Goal: Find specific page/section: Find specific page/section

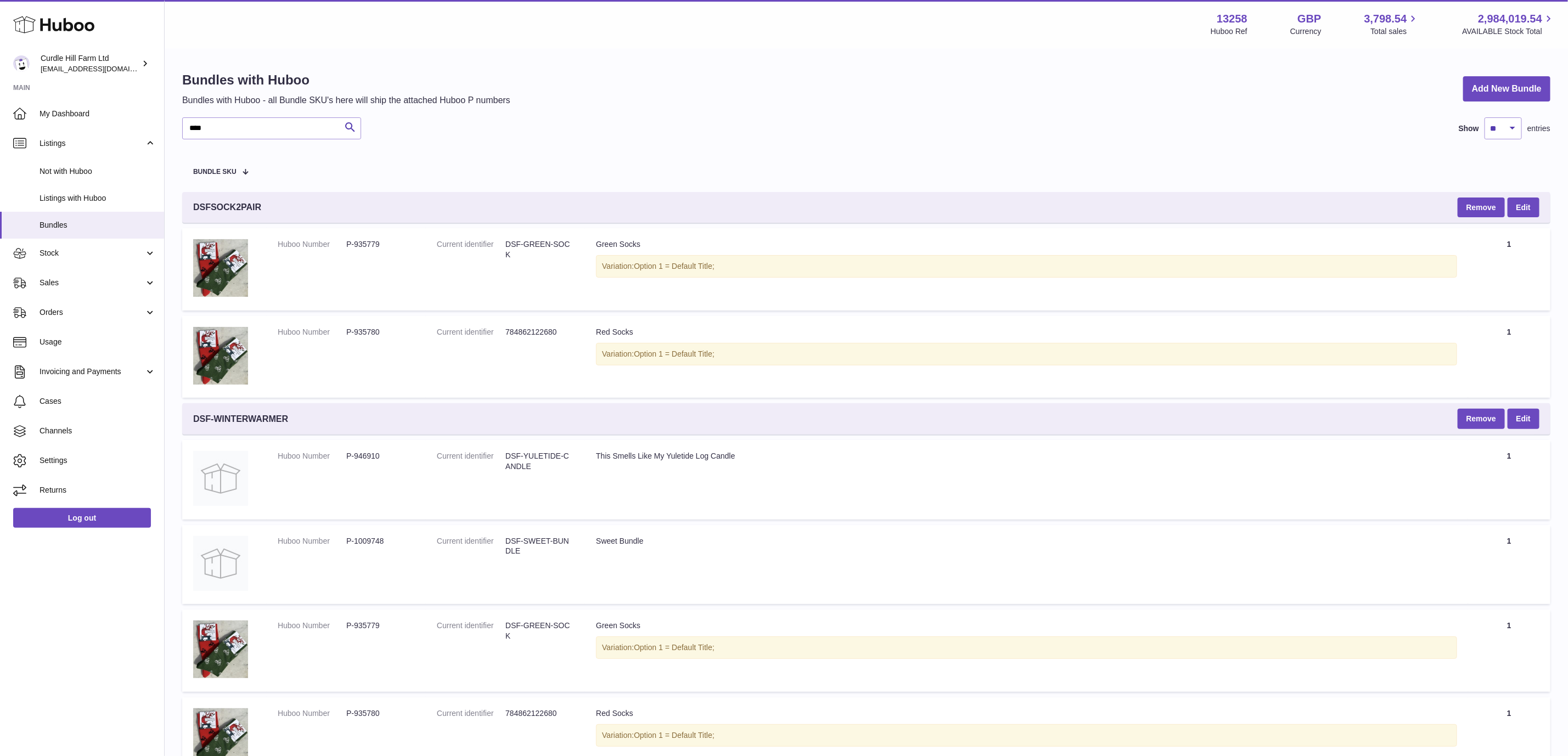
click at [621, 117] on div "**** Search Show ** ** ** *** entries" at bounding box center [866, 128] width 1368 height 22
click at [88, 245] on link "Stock" at bounding box center [82, 253] width 164 height 30
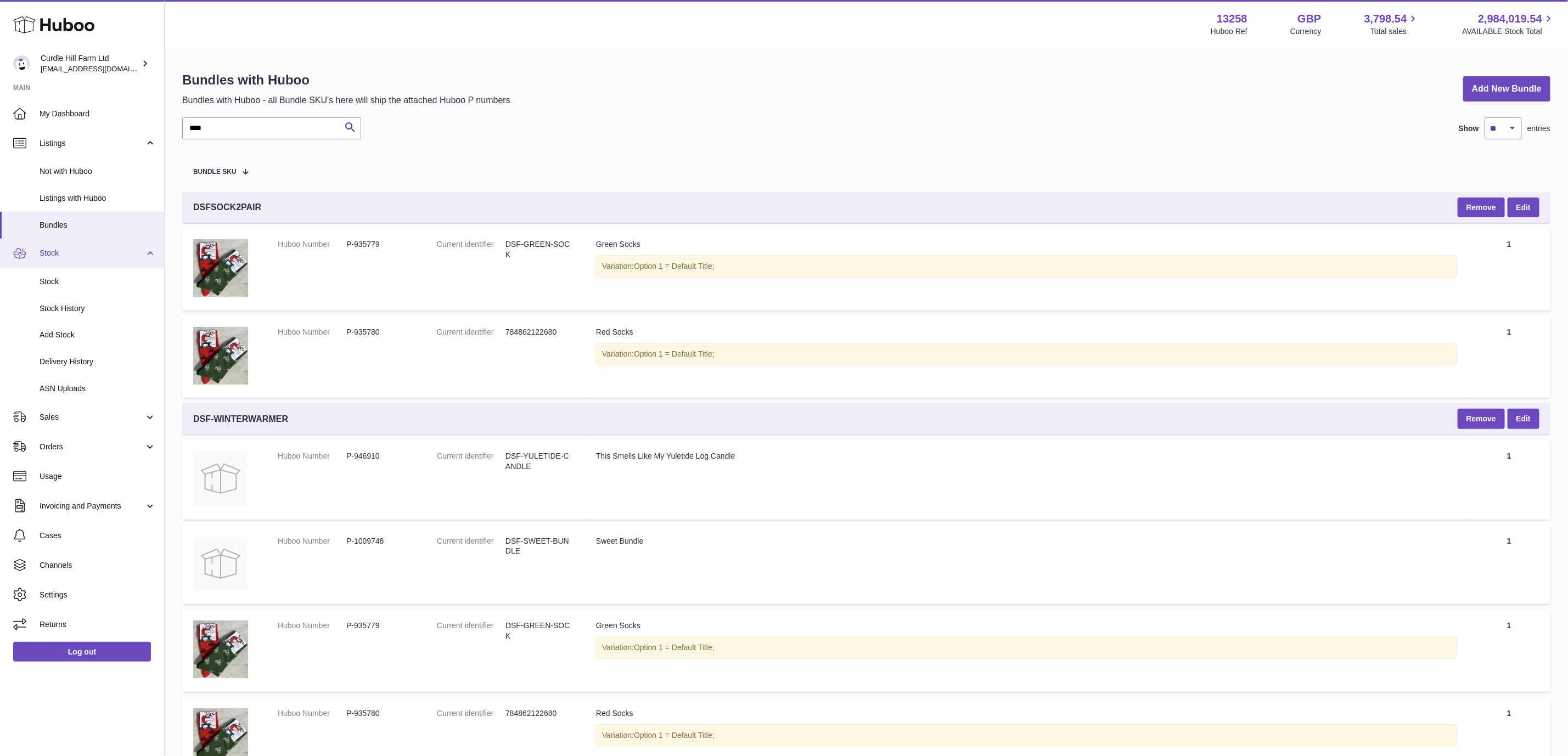
click at [94, 248] on span "Stock" at bounding box center [92, 252] width 105 height 11
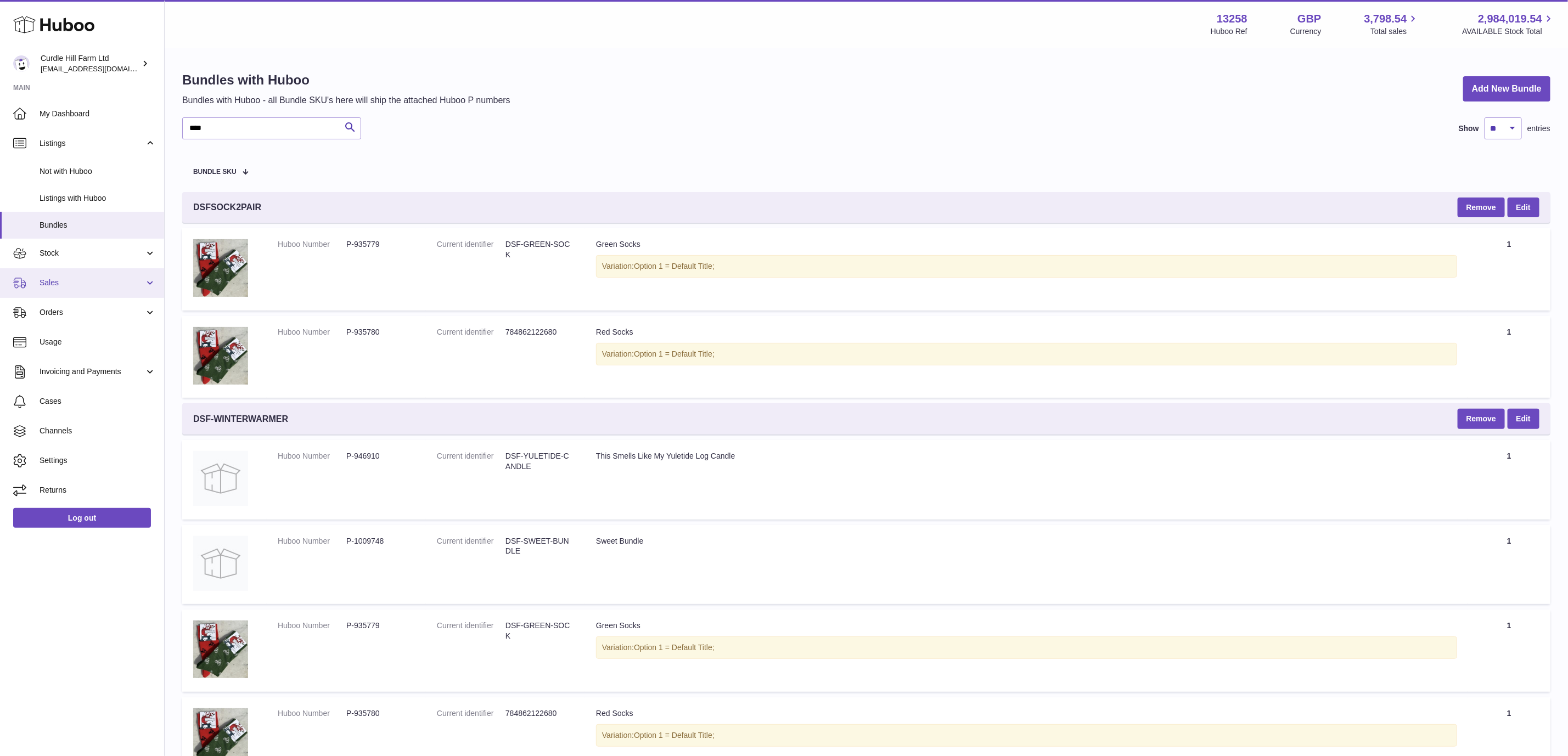
click at [120, 285] on span "Sales" at bounding box center [92, 282] width 105 height 11
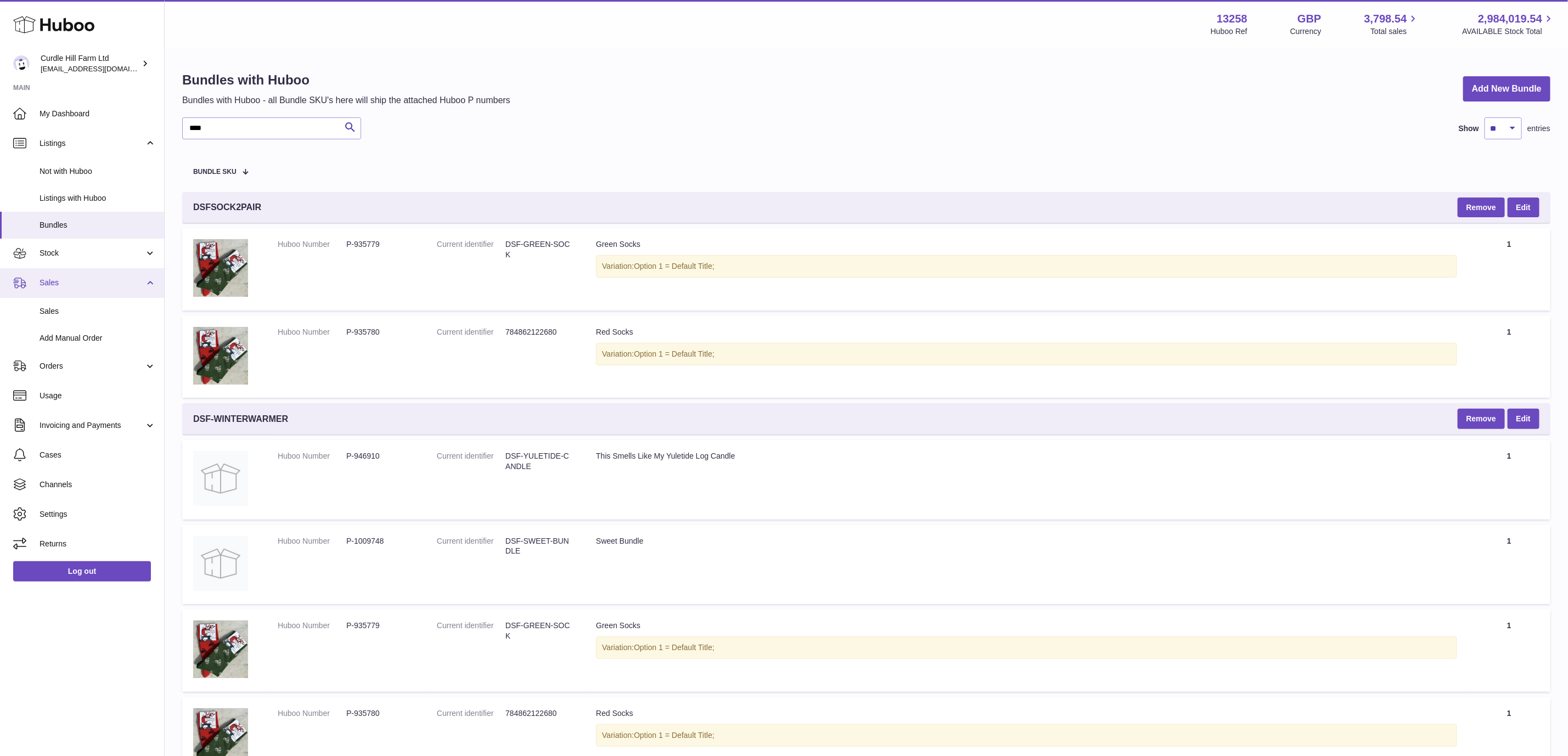
click at [120, 285] on span "Sales" at bounding box center [92, 282] width 105 height 11
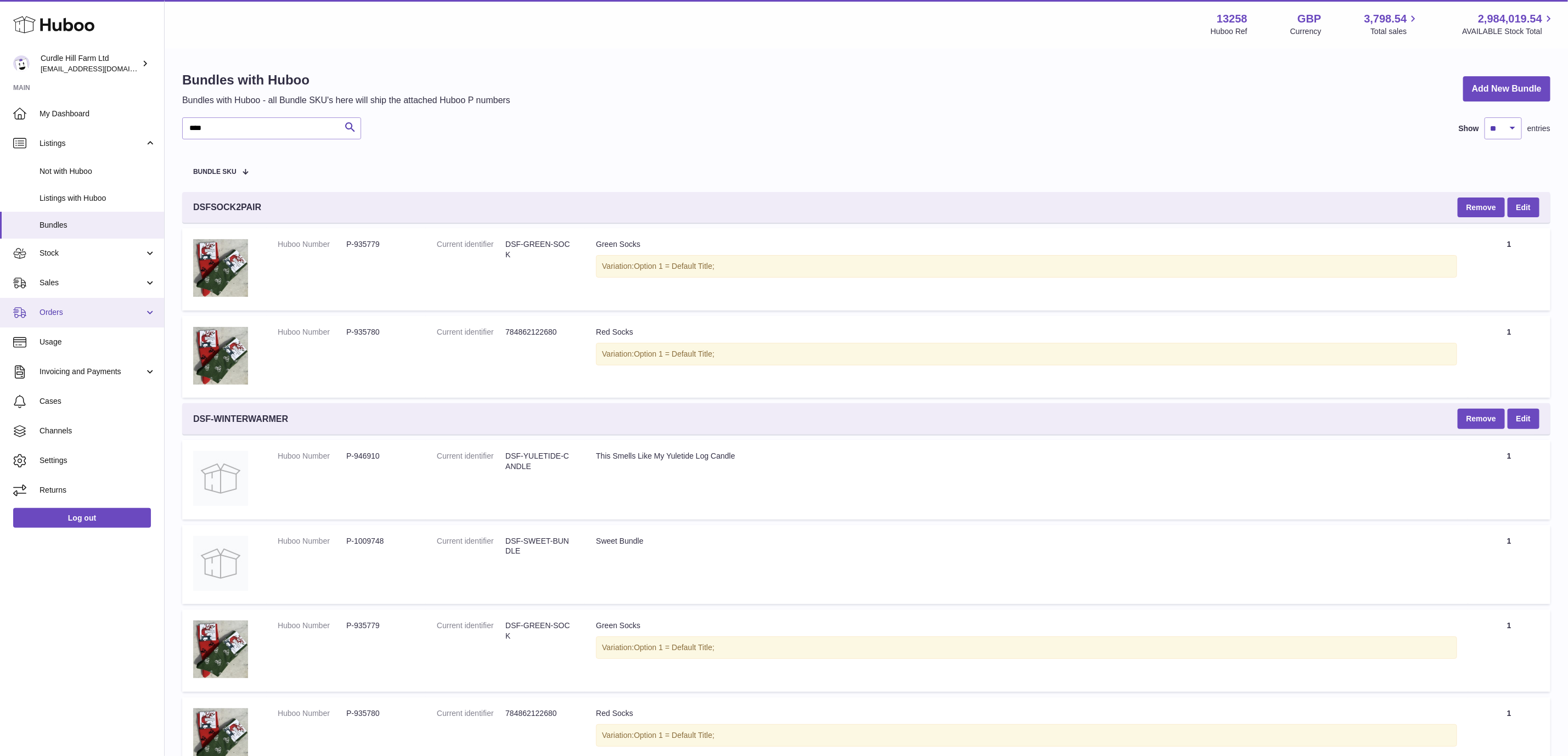
click at [128, 324] on link "Orders" at bounding box center [82, 312] width 164 height 30
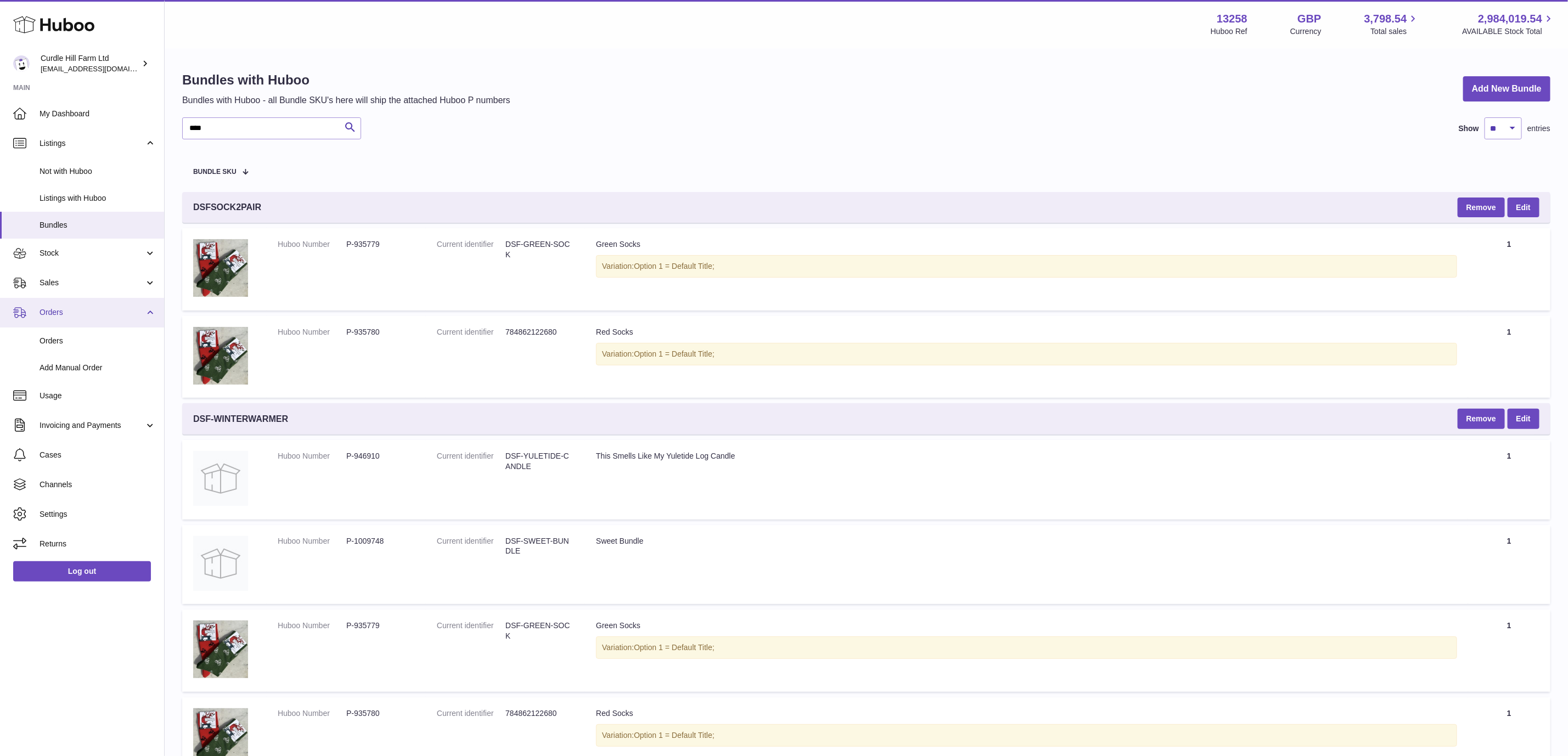
click at [128, 324] on link "Orders" at bounding box center [82, 312] width 164 height 30
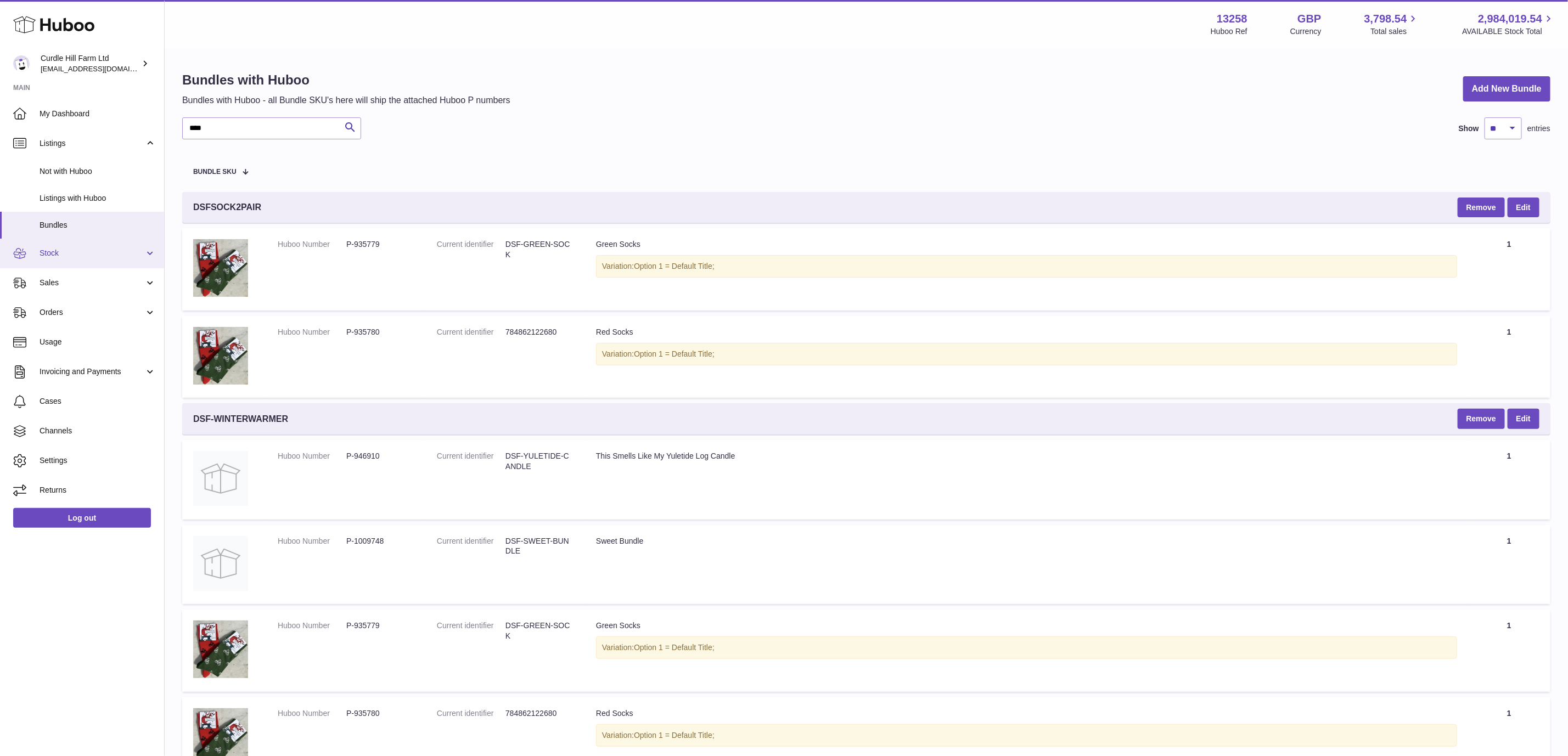
click at [122, 248] on span "Stock" at bounding box center [92, 252] width 105 height 11
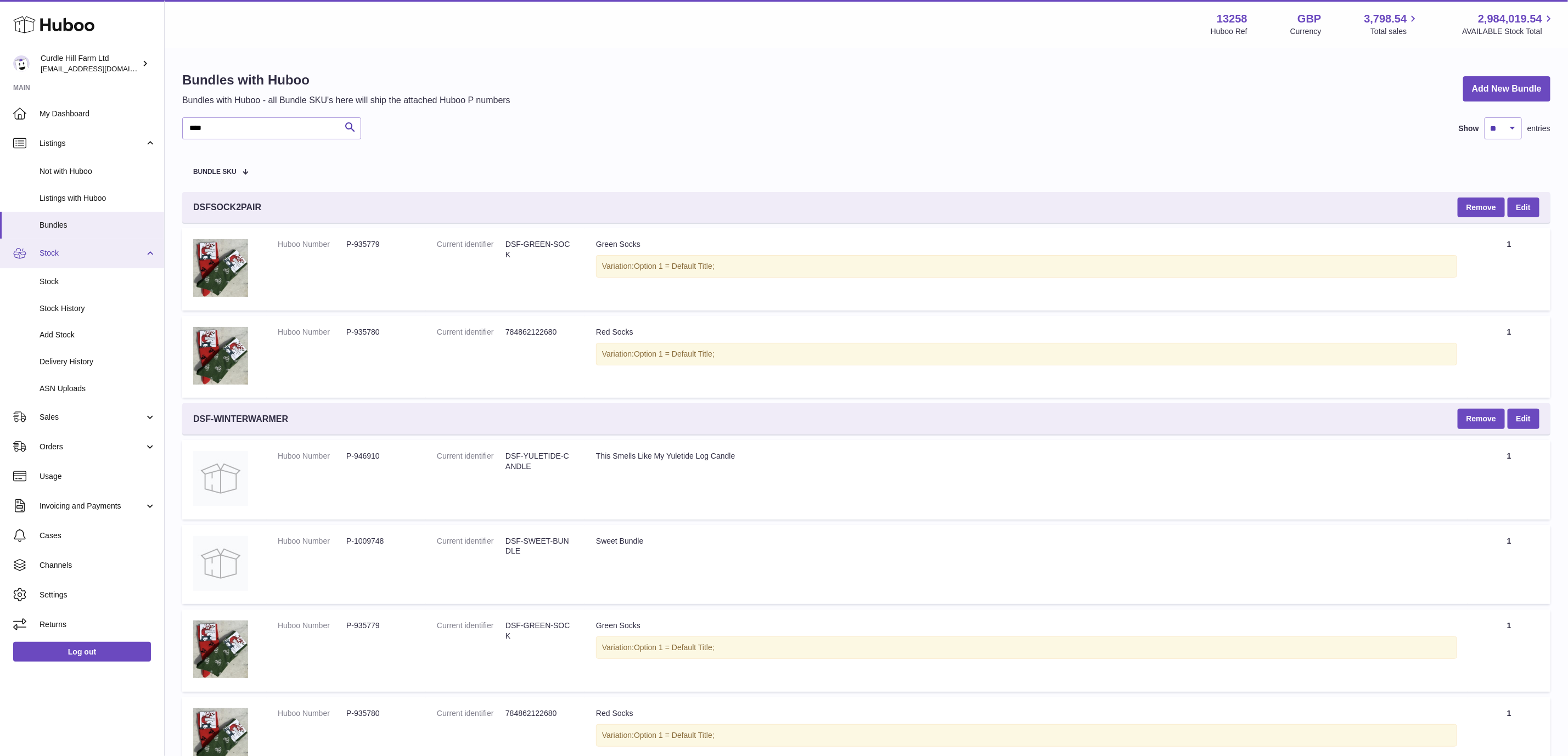
click at [122, 248] on span "Stock" at bounding box center [92, 252] width 105 height 11
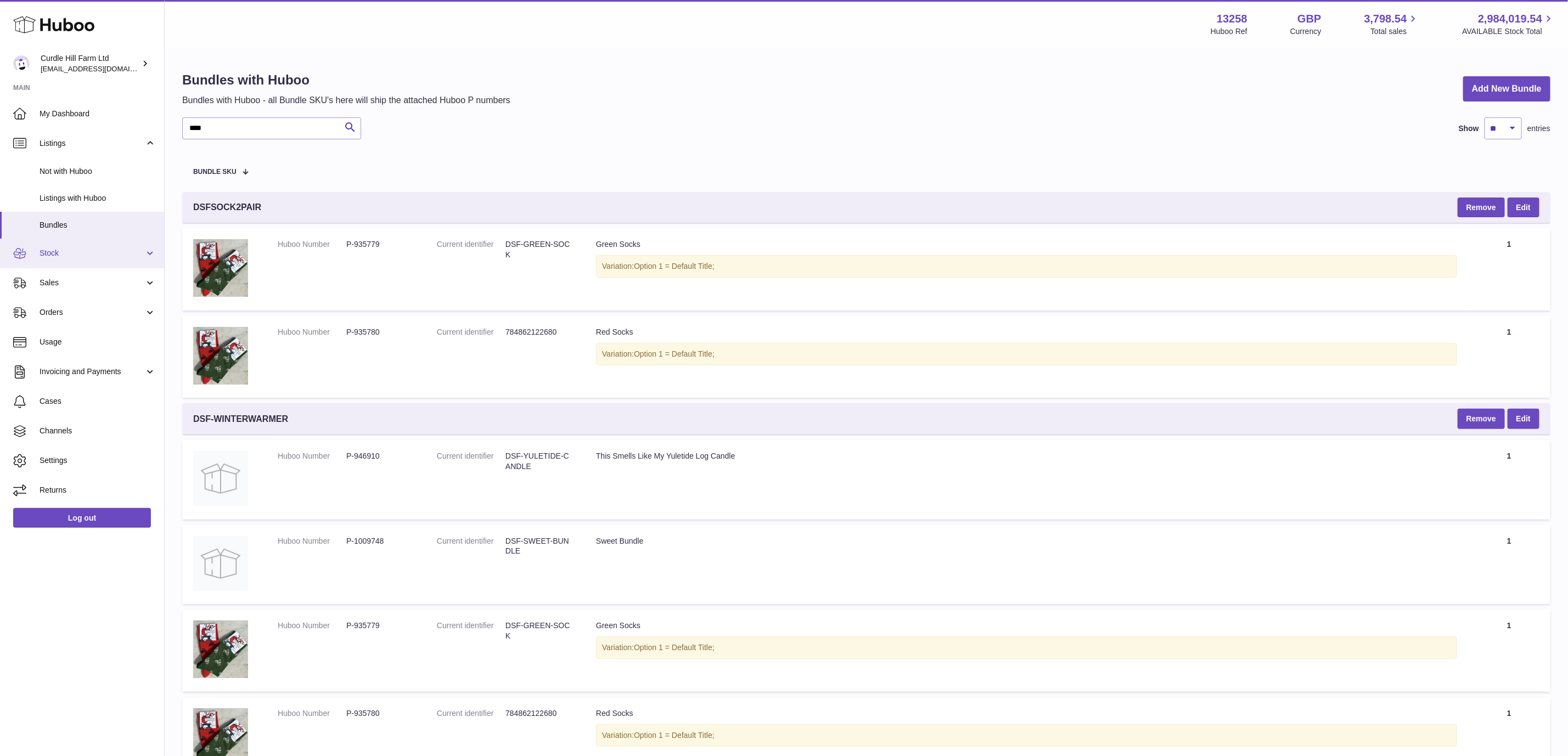
click at [110, 252] on span "Stock" at bounding box center [92, 252] width 105 height 11
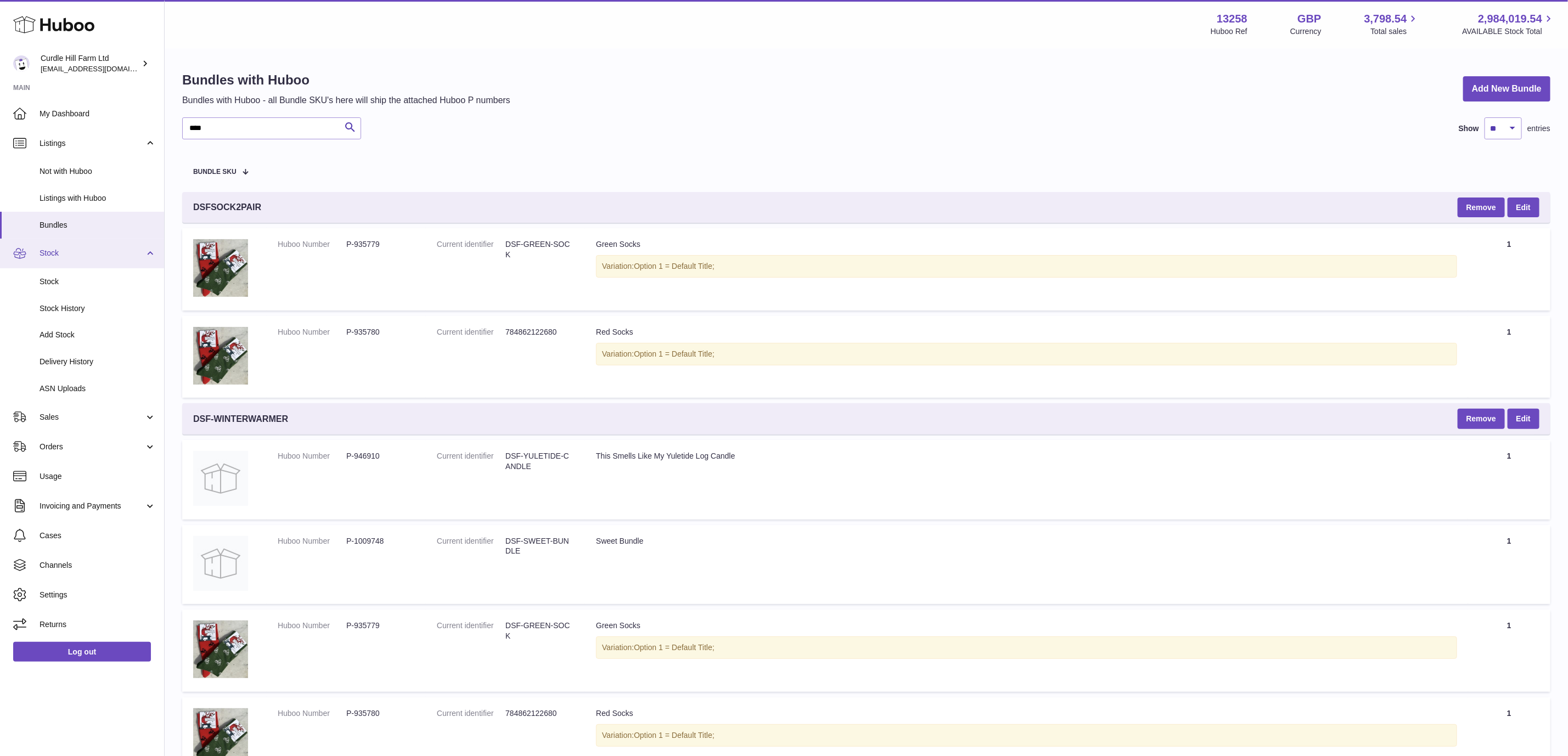
click at [110, 252] on span "Stock" at bounding box center [92, 252] width 105 height 11
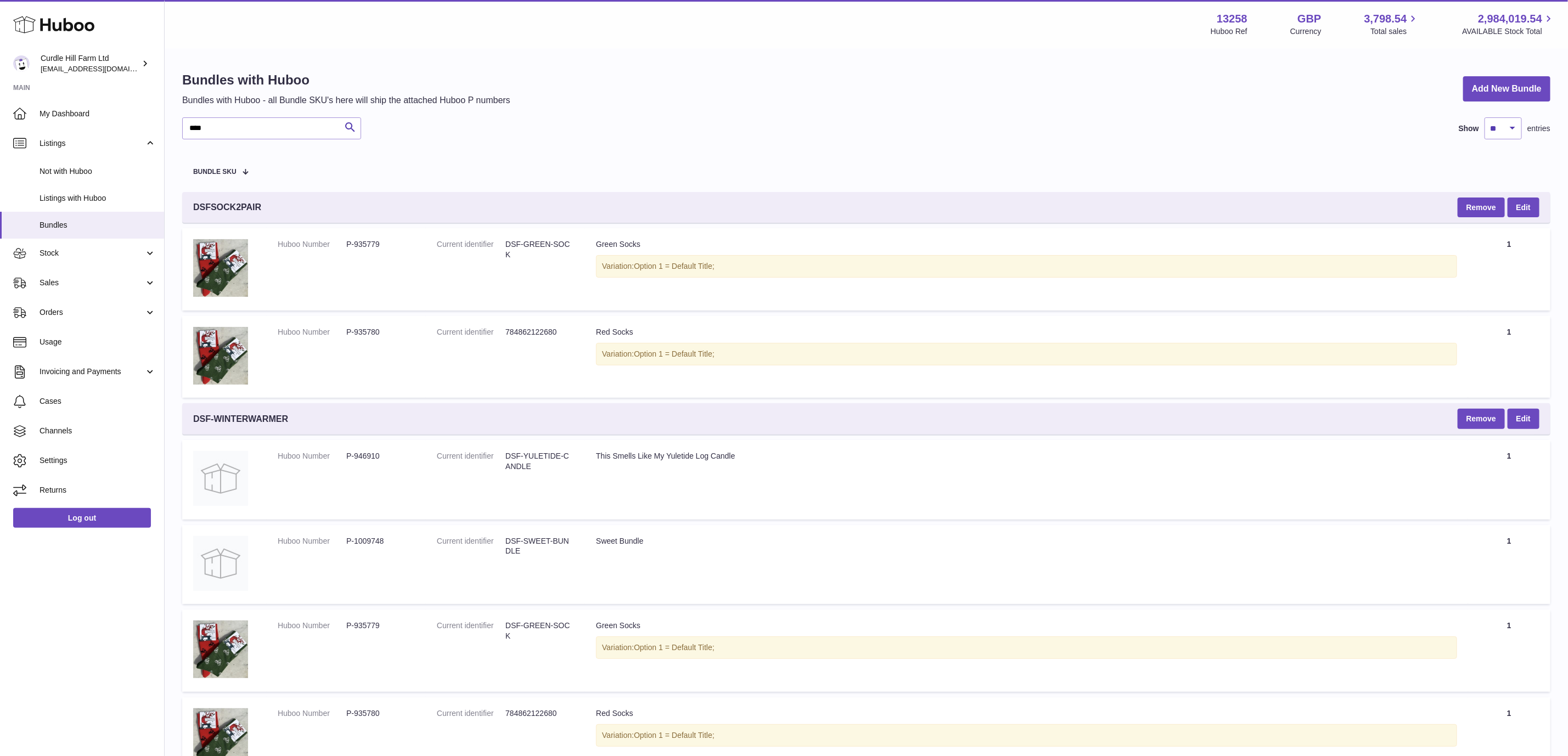
click at [668, 106] on div "Bundles with Huboo Bundles with Huboo - all Bundle SKU's here will ship the att…" at bounding box center [866, 89] width 1368 height 35
click at [790, 100] on div "Bundles with Huboo Bundles with Huboo - all Bundle SKU's here will ship the att…" at bounding box center [866, 89] width 1368 height 35
click at [94, 201] on span "Listings with Huboo" at bounding box center [97, 198] width 116 height 11
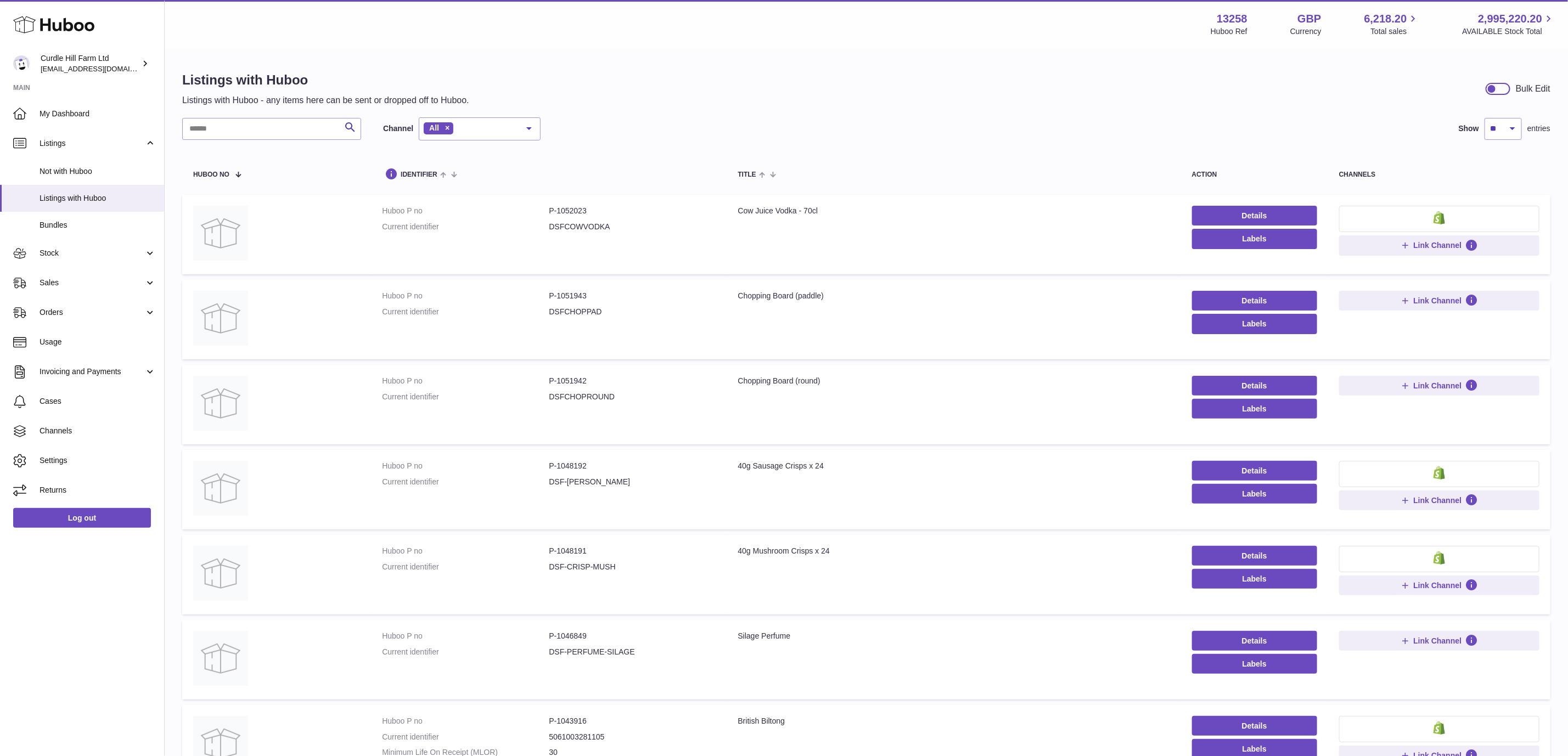
click at [946, 123] on div "Search Channel All All eBay Amazon Shopify Woocommerce Etsy No elements found. …" at bounding box center [866, 128] width 1368 height 23
click at [891, 273] on td "Title Cow Juice Vodka - 70cl" at bounding box center [953, 234] width 454 height 80
click at [806, 66] on div "Listings with Huboo Listings with Huboo - any items here can be sent or dropped…" at bounding box center [866, 571] width 1403 height 1044
click at [924, 85] on div "Listings with Huboo Listings with Huboo - any items here can be sent or dropped…" at bounding box center [866, 89] width 1368 height 35
